Goal: Information Seeking & Learning: Learn about a topic

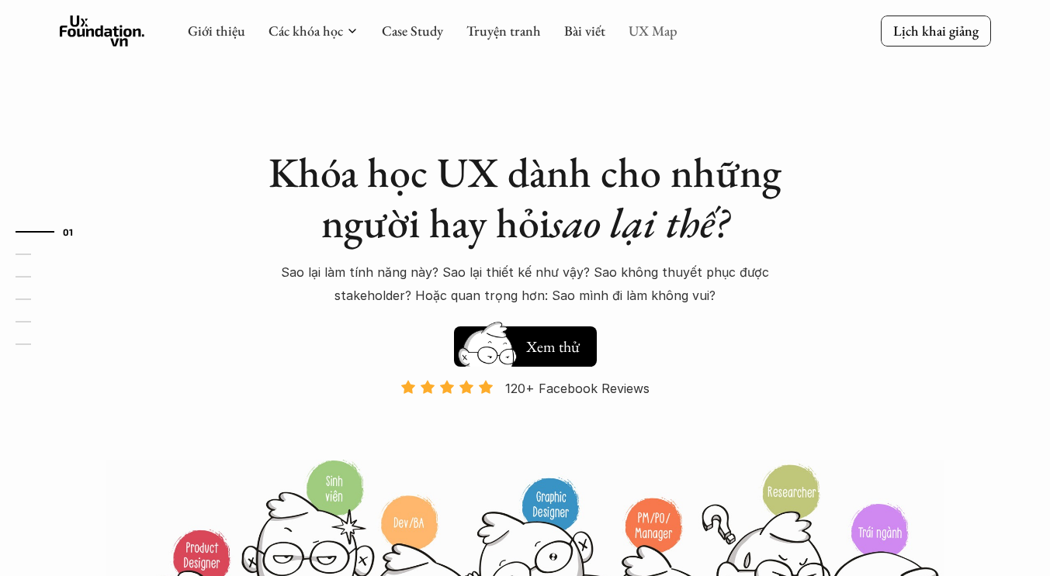
click at [661, 37] on link "UX Map" at bounding box center [652, 31] width 49 height 18
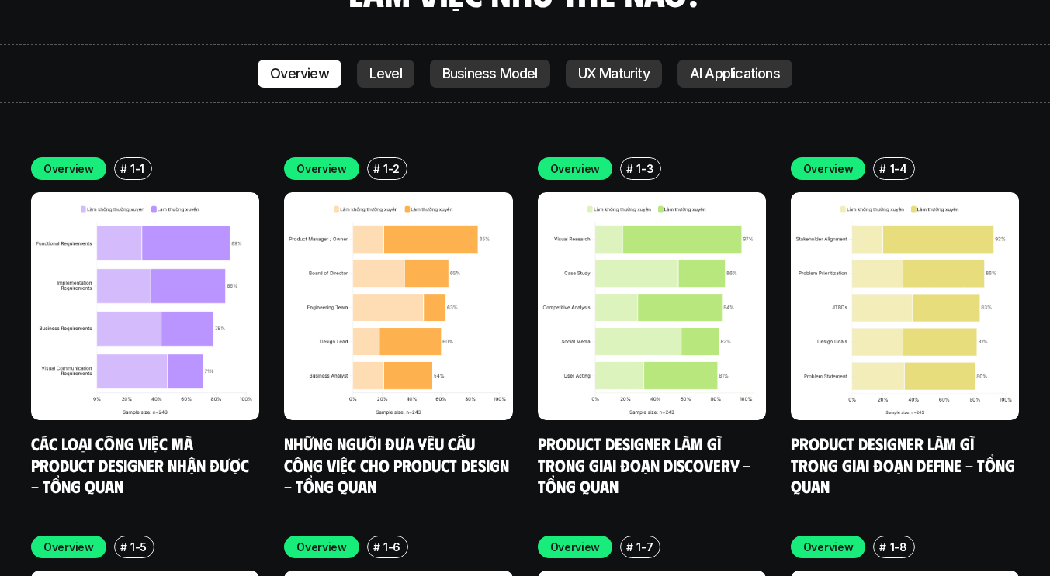
scroll to position [4358, 0]
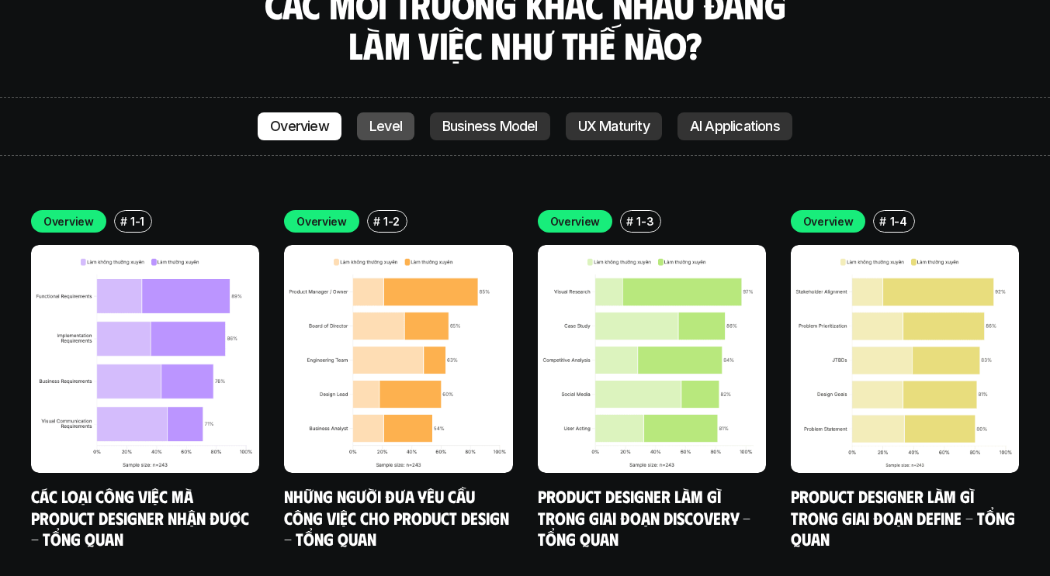
click at [382, 119] on p "Level" at bounding box center [385, 127] width 33 height 16
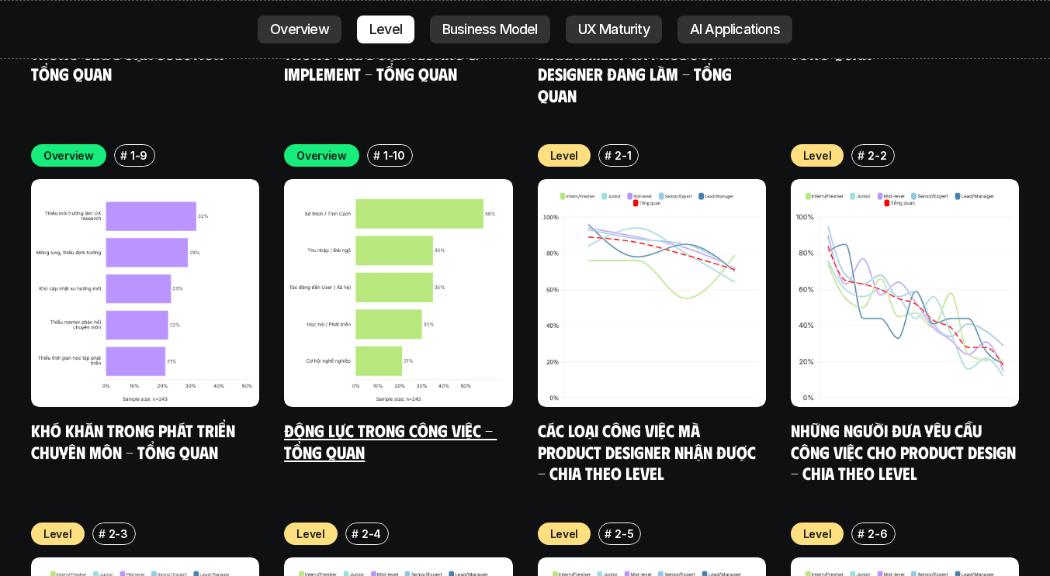
scroll to position [5220, 0]
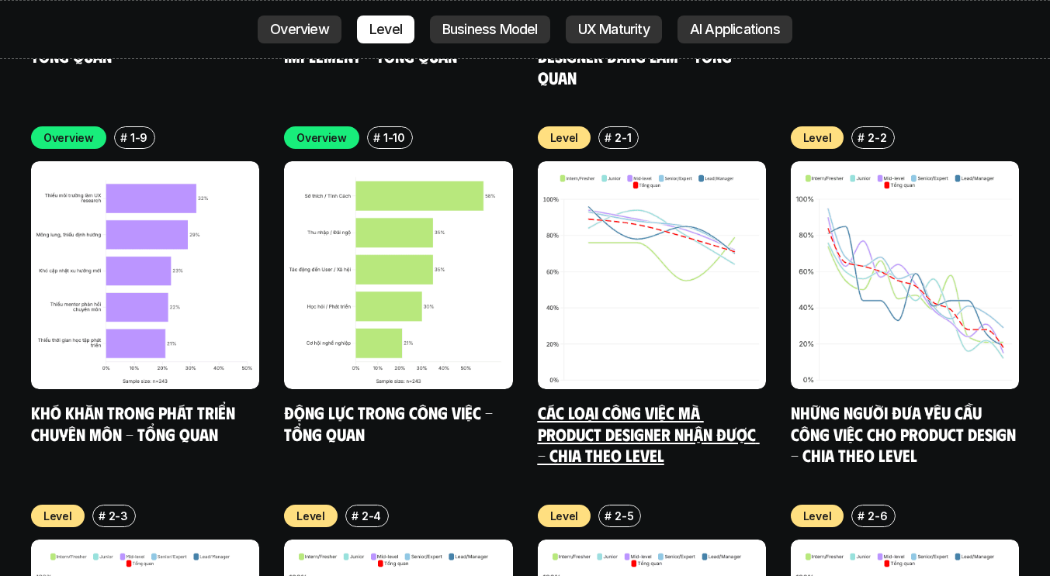
click at [585, 402] on link "Các loại công việc mà Product Designer nhận được - Chia theo Level" at bounding box center [649, 434] width 222 height 64
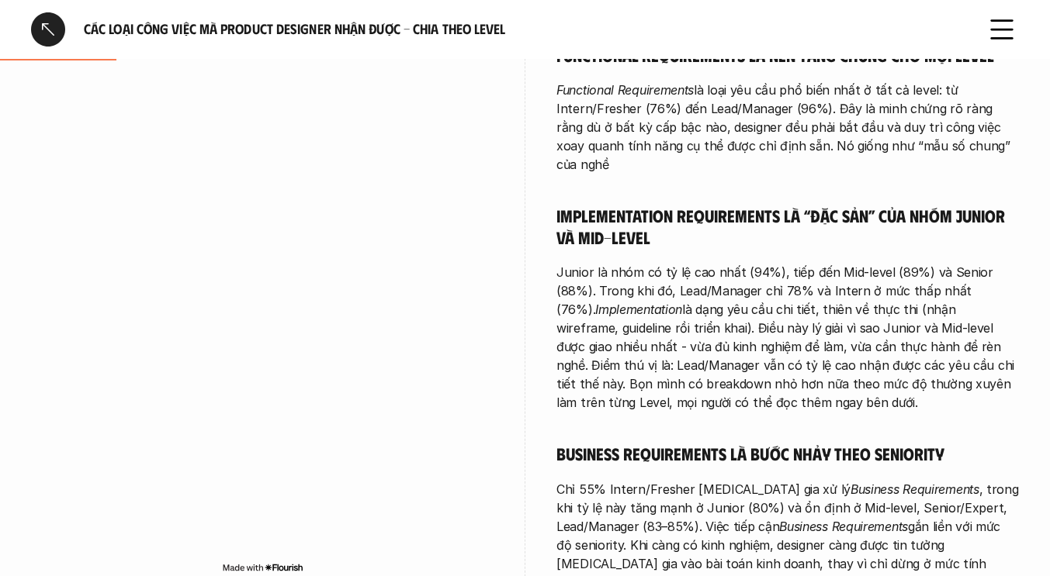
scroll to position [554, 0]
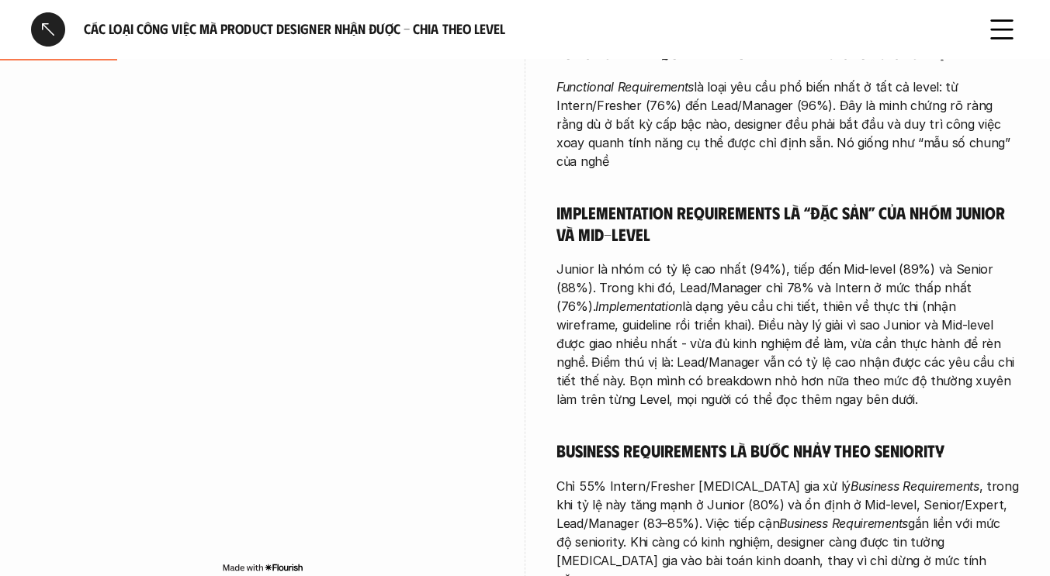
click at [659, 277] on p "Junior là nhóm có tỷ lệ cao nhất (94%), tiếp đến Mid-level (89%) và Senior (88%…" at bounding box center [787, 334] width 462 height 149
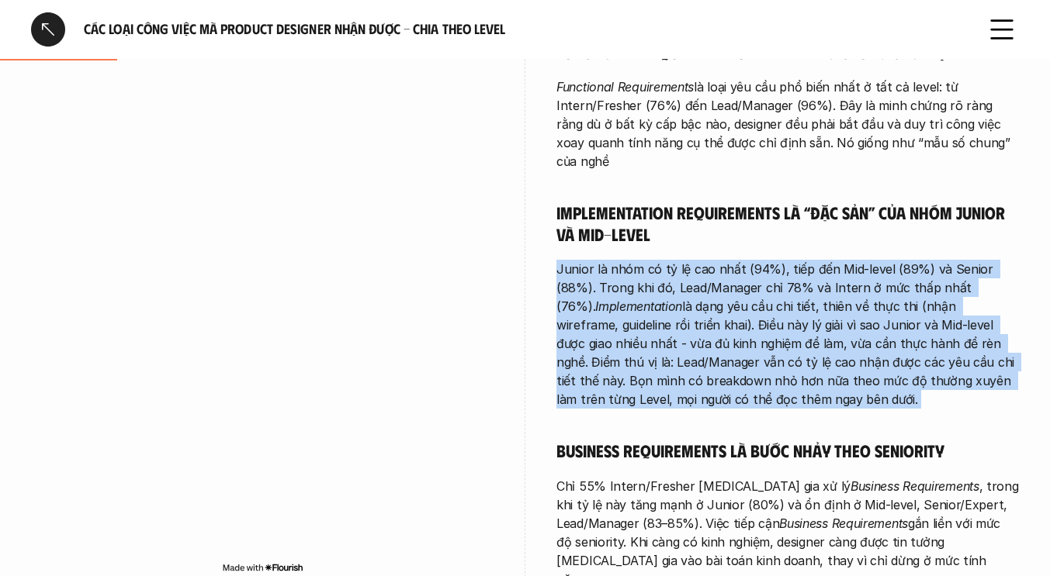
click at [659, 277] on p "Junior là nhóm có tỷ lệ cao nhất (94%), tiếp đến Mid-level (89%) và Senior (88%…" at bounding box center [787, 334] width 462 height 149
click at [651, 303] on p "Junior là nhóm có tỷ lệ cao nhất (94%), tiếp đến Mid-level (89%) và Senior (88%…" at bounding box center [787, 334] width 462 height 149
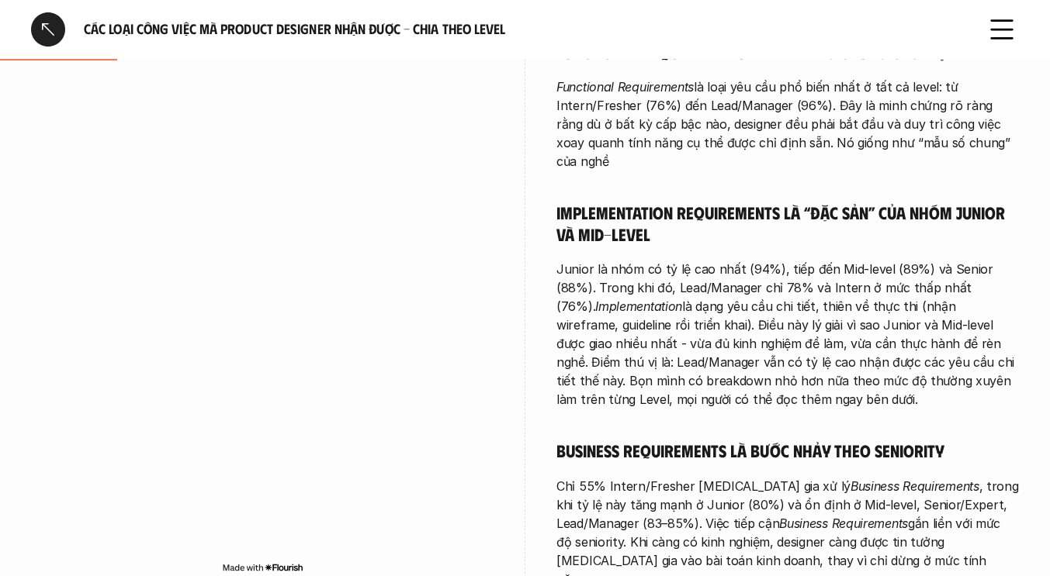
click at [651, 287] on p "Junior là nhóm có tỷ lệ cao nhất (94%), tiếp đến Mid-level (89%) và Senior (88%…" at bounding box center [787, 334] width 462 height 149
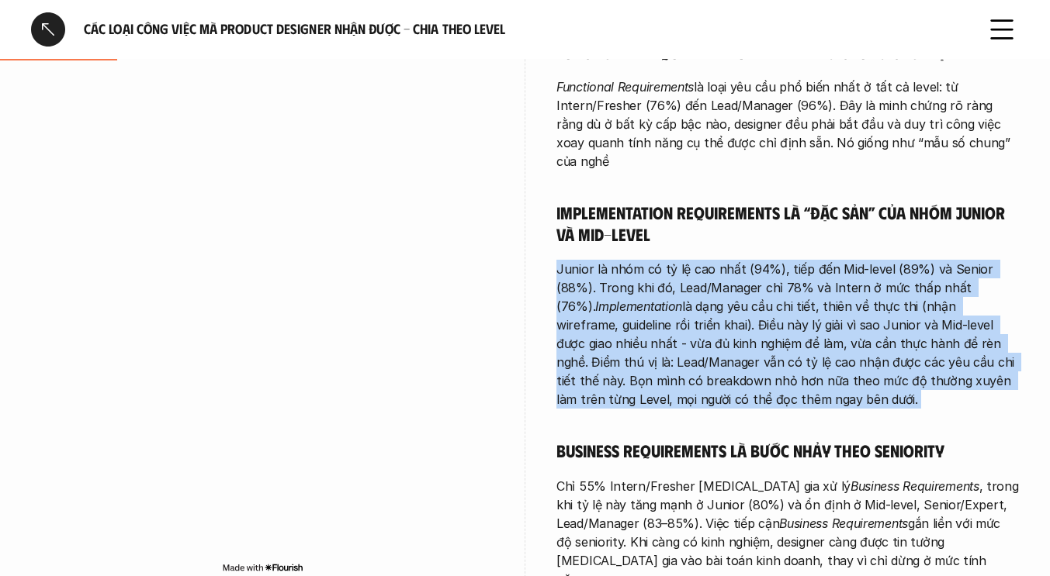
click at [651, 287] on p "Junior là nhóm có tỷ lệ cao nhất (94%), tiếp đến Mid-level (89%) và Senior (88%…" at bounding box center [787, 334] width 462 height 149
click at [666, 282] on p "Junior là nhóm có tỷ lệ cao nhất (94%), tiếp đến Mid-level (89%) và Senior (88%…" at bounding box center [787, 334] width 462 height 149
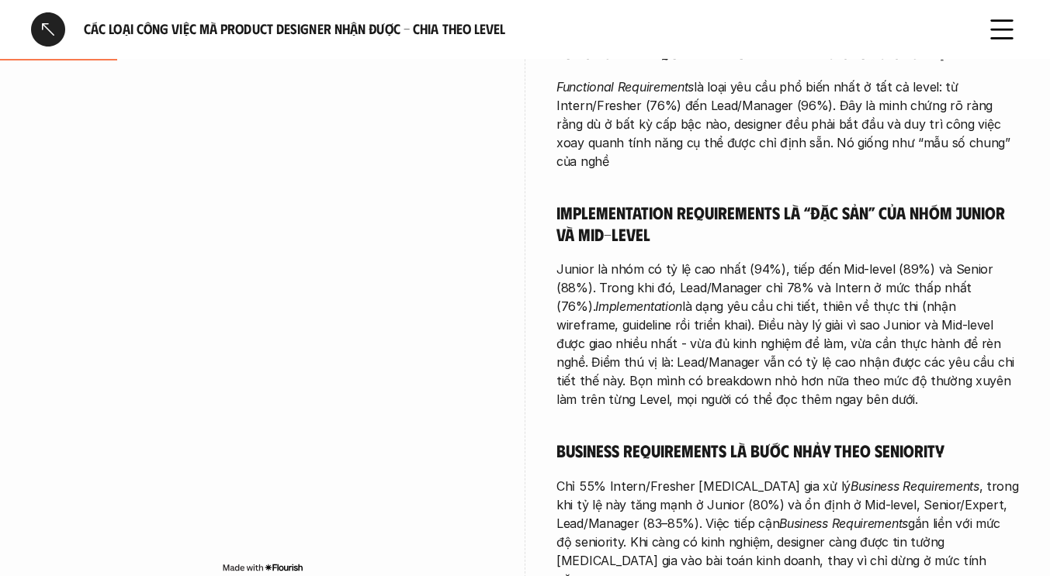
click at [662, 344] on p "Junior là nhóm có tỷ lệ cao nhất (94%), tiếp đến Mid-level (89%) và Senior (88%…" at bounding box center [787, 334] width 462 height 149
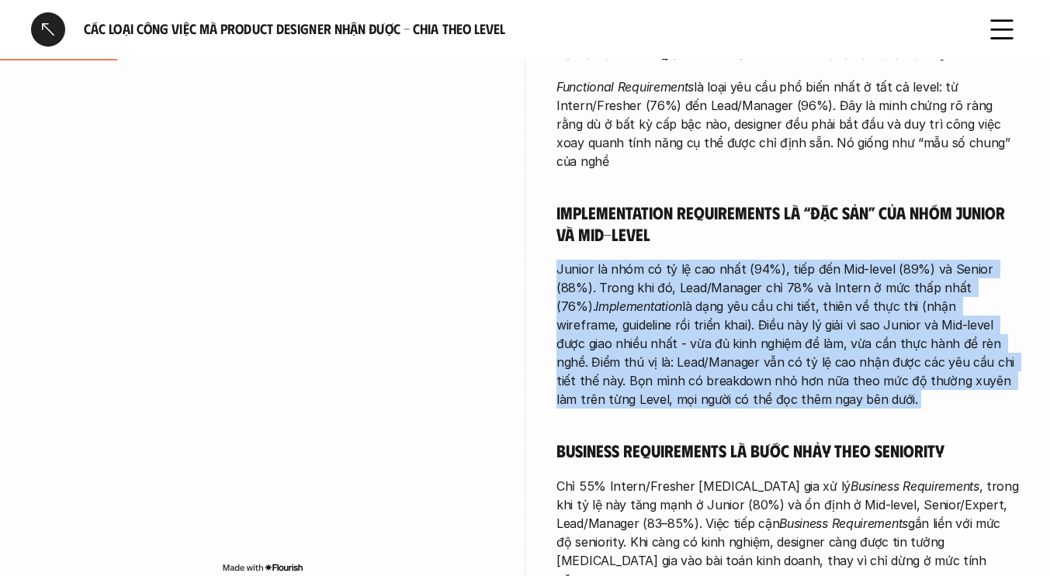
click at [662, 344] on p "Junior là nhóm có tỷ lệ cao nhất (94%), tiếp đến Mid-level (89%) và Senior (88%…" at bounding box center [787, 334] width 462 height 149
click at [807, 348] on p "Junior là nhóm có tỷ lệ cao nhất (94%), tiếp đến Mid-level (89%) và Senior (88%…" at bounding box center [787, 334] width 462 height 149
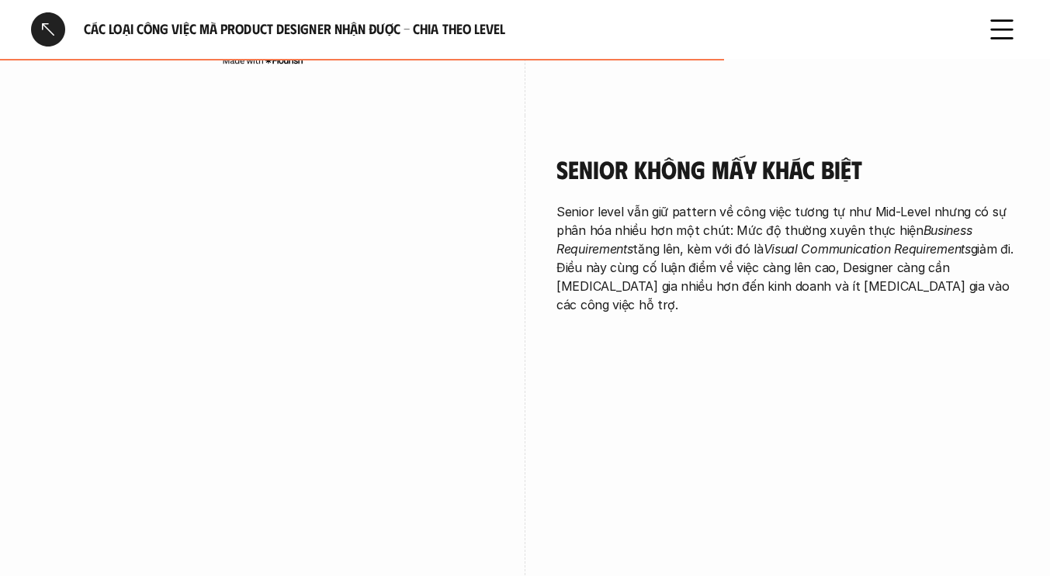
scroll to position [2938, 0]
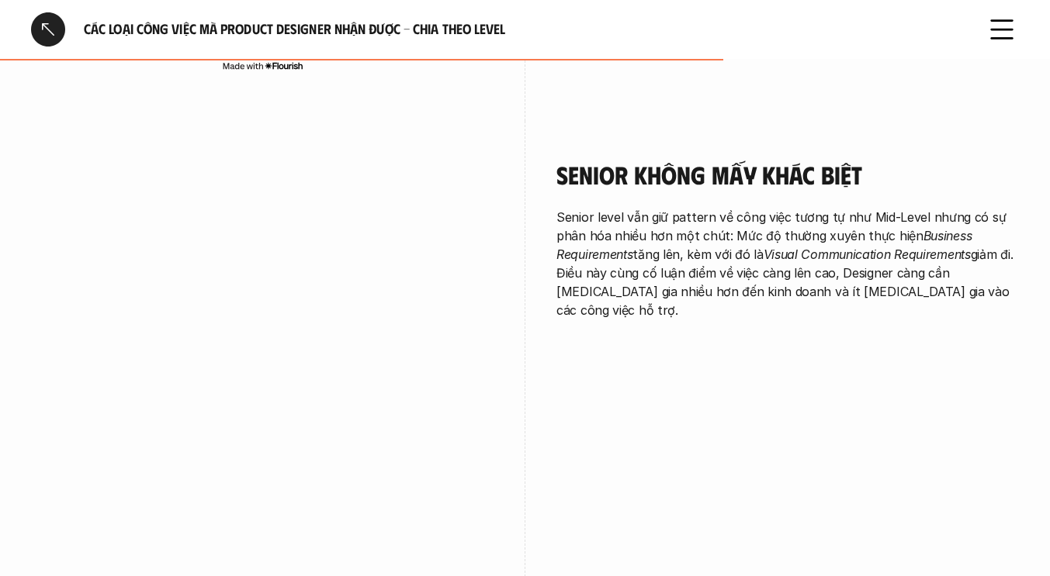
click at [570, 437] on div "Senior không mấy khác biệt Senior level vẫn giữ pattern về công việc tương tự n…" at bounding box center [525, 405] width 988 height 569
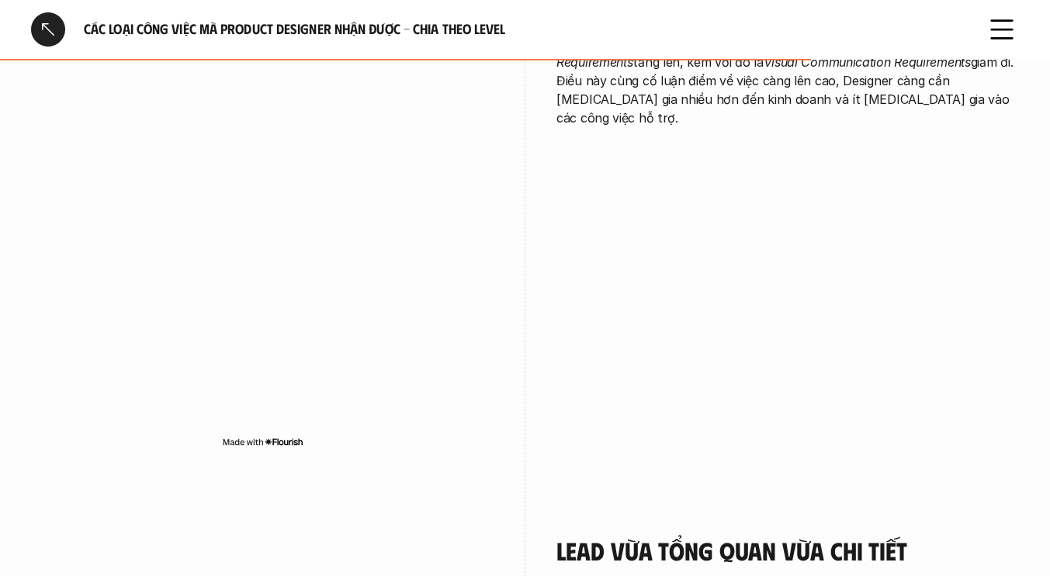
scroll to position [3411, 0]
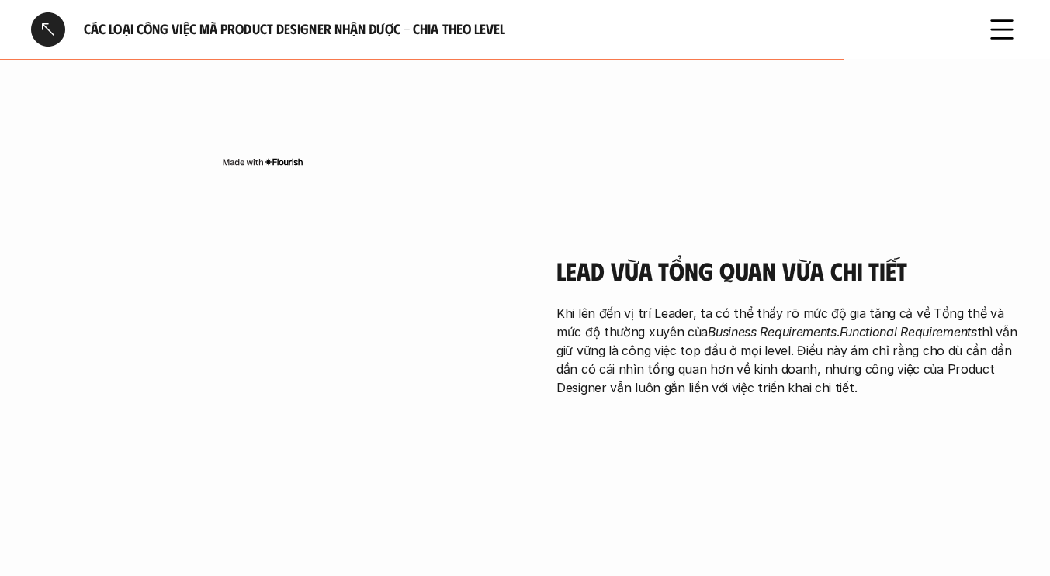
click at [543, 410] on div "Lead vừa tổng quan vừa chi tiết Khi lên đến vị trí Leader, ta có thể thấy rõ mứ…" at bounding box center [525, 501] width 988 height 569
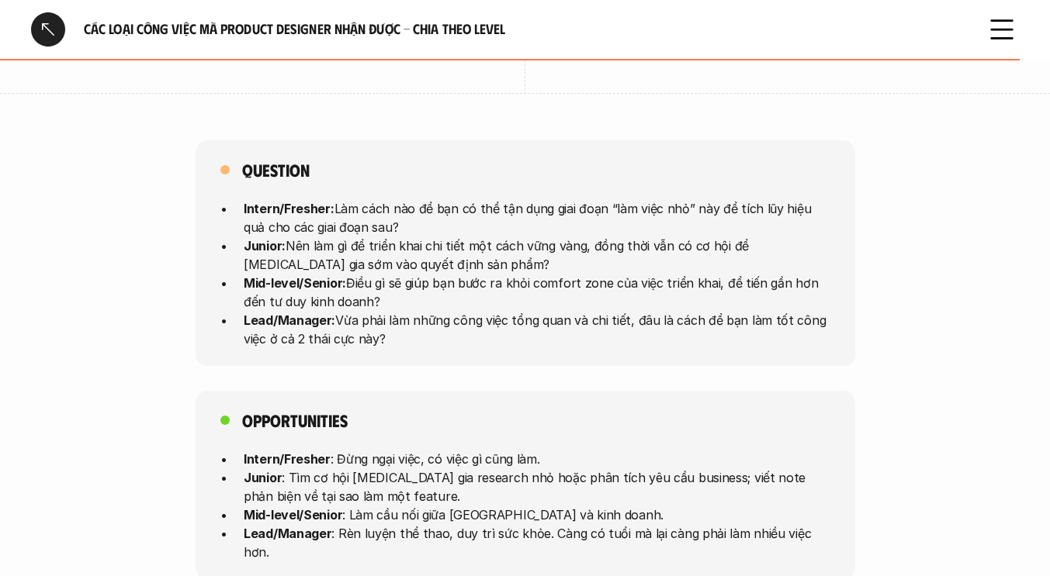
scroll to position [4104, 0]
